Goal: Task Accomplishment & Management: Complete application form

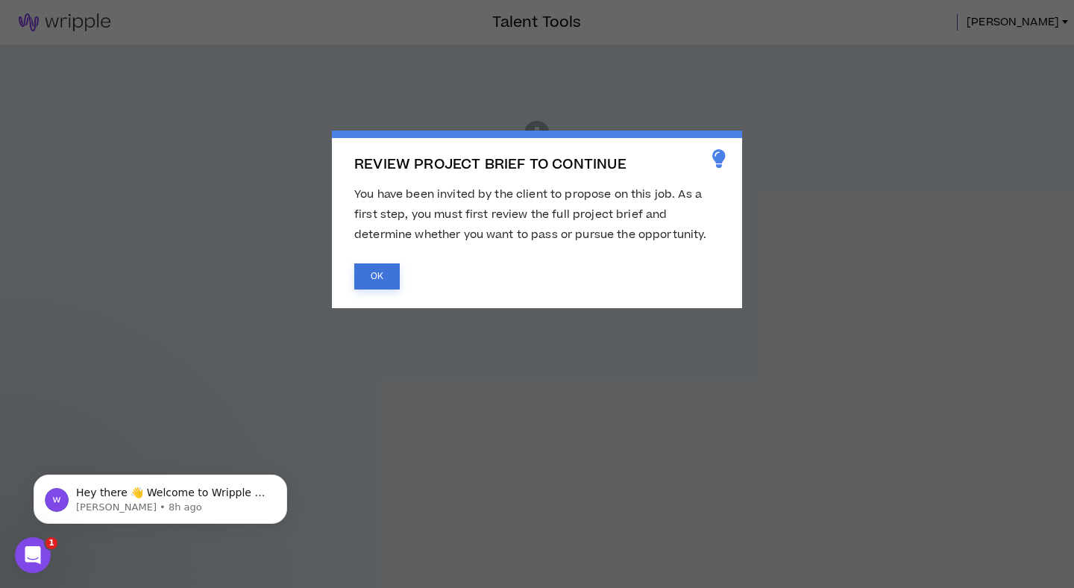
click at [380, 286] on button "OK" at bounding box center [377, 276] width 46 height 26
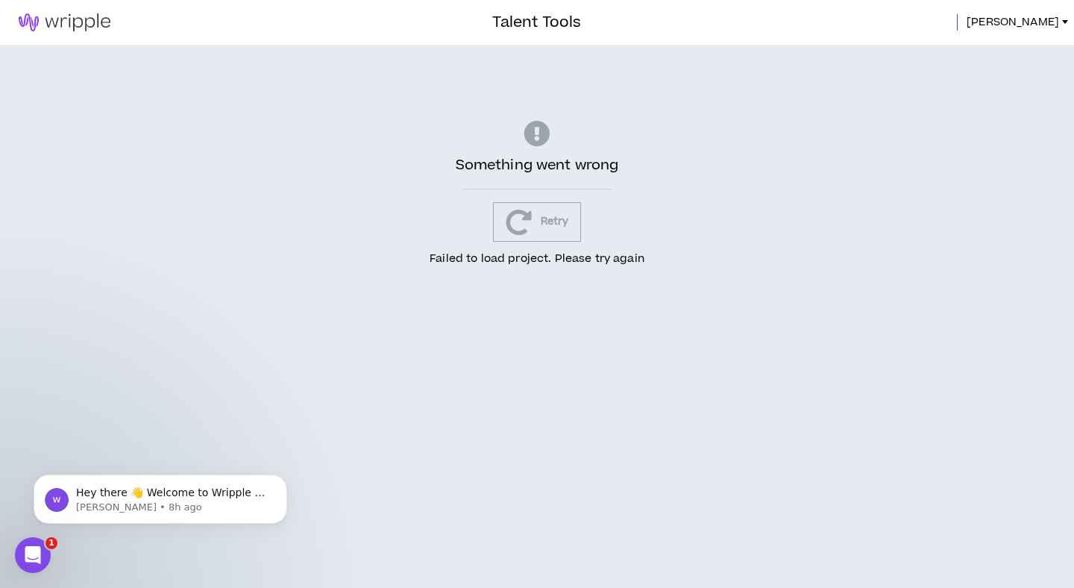
click at [534, 213] on button "Retry" at bounding box center [537, 222] width 89 height 40
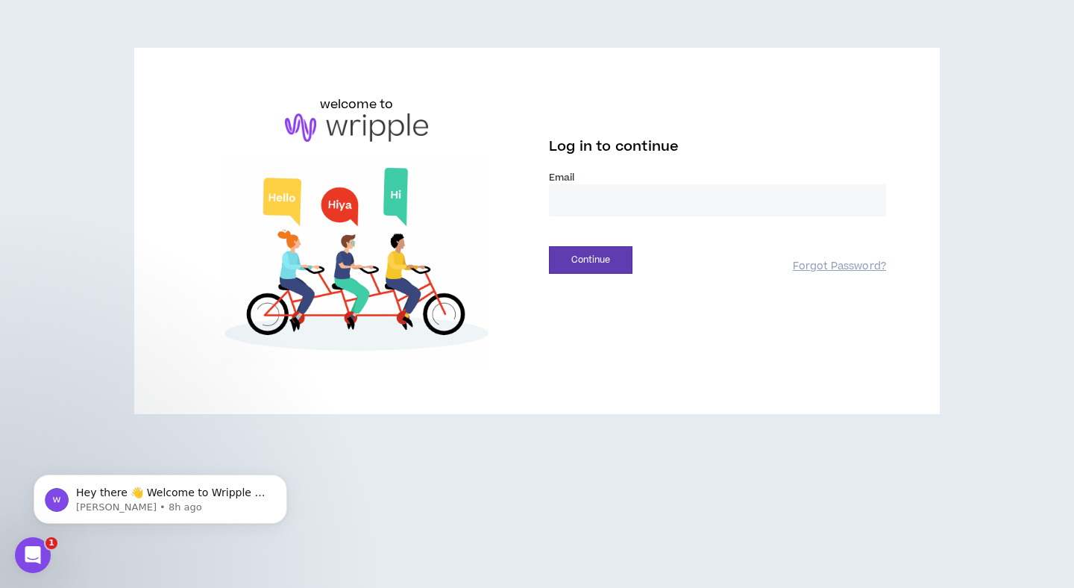
click at [585, 195] on input "email" at bounding box center [717, 200] width 337 height 32
type input "**********"
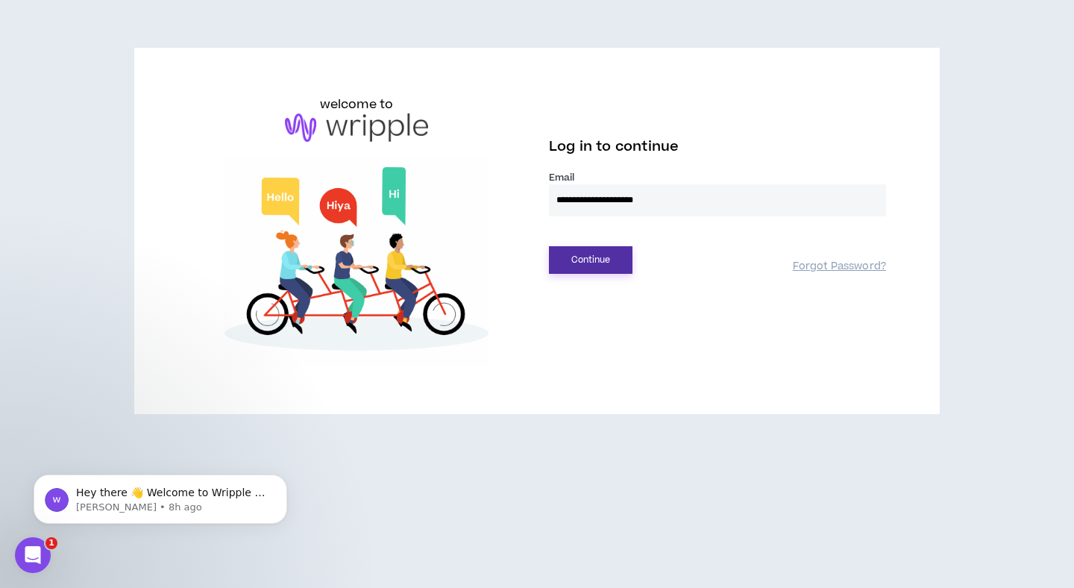
click at [581, 263] on button "Continue" at bounding box center [591, 260] width 84 height 28
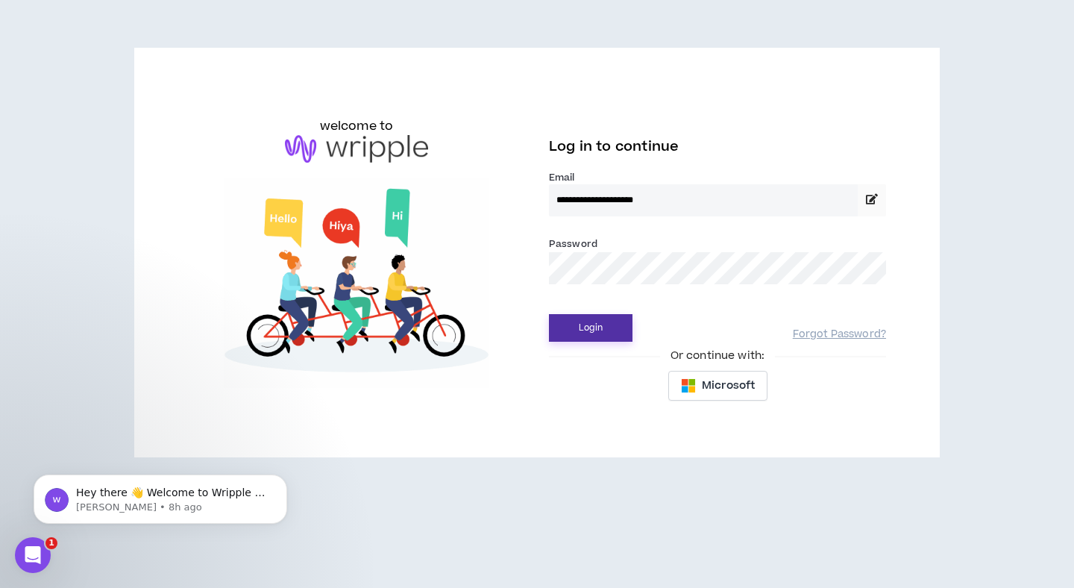
click at [587, 327] on button "Login" at bounding box center [591, 328] width 84 height 28
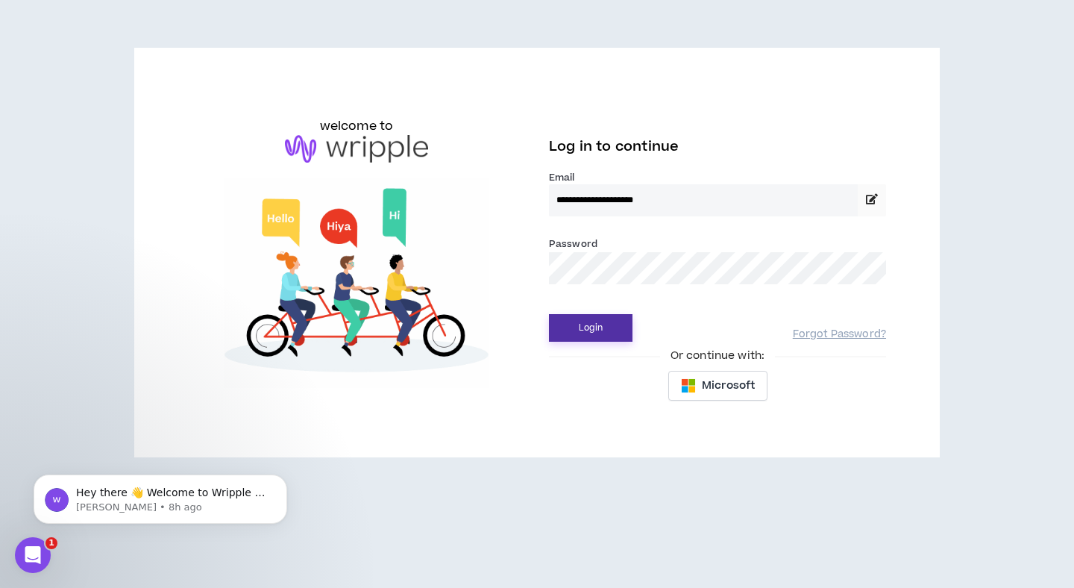
click at [606, 333] on button "Login" at bounding box center [591, 328] width 84 height 28
